Goal: Information Seeking & Learning: Compare options

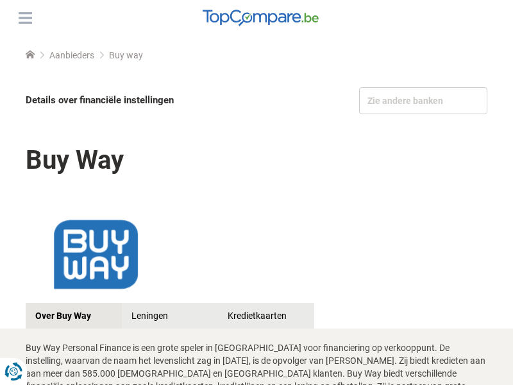
scroll to position [1616, 0]
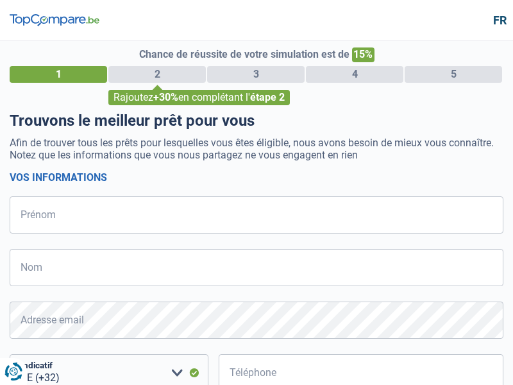
select select "32"
